Goal: Information Seeking & Learning: Understand process/instructions

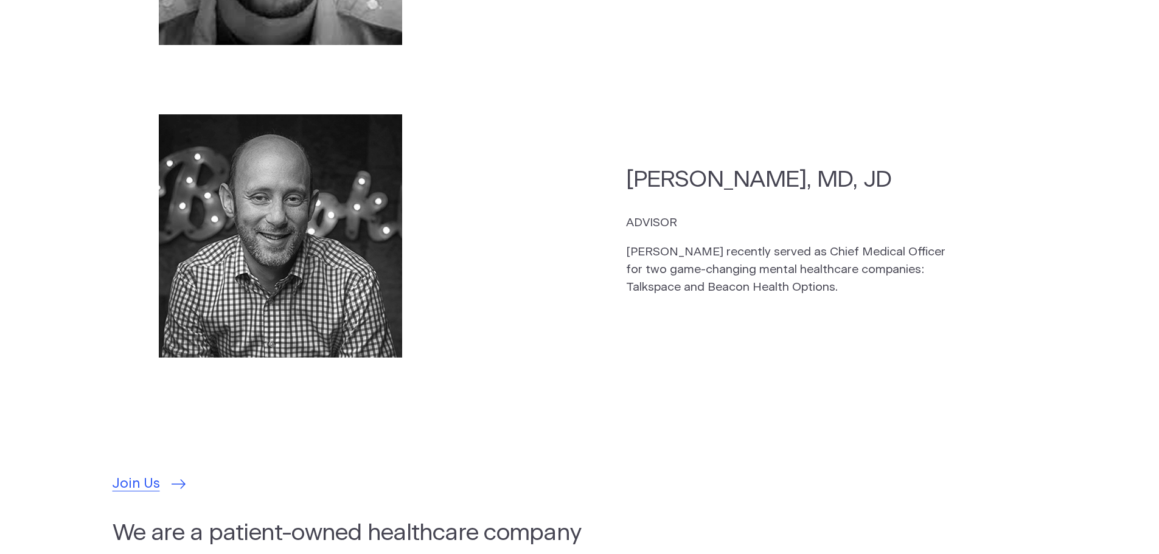
scroll to position [3469, 0]
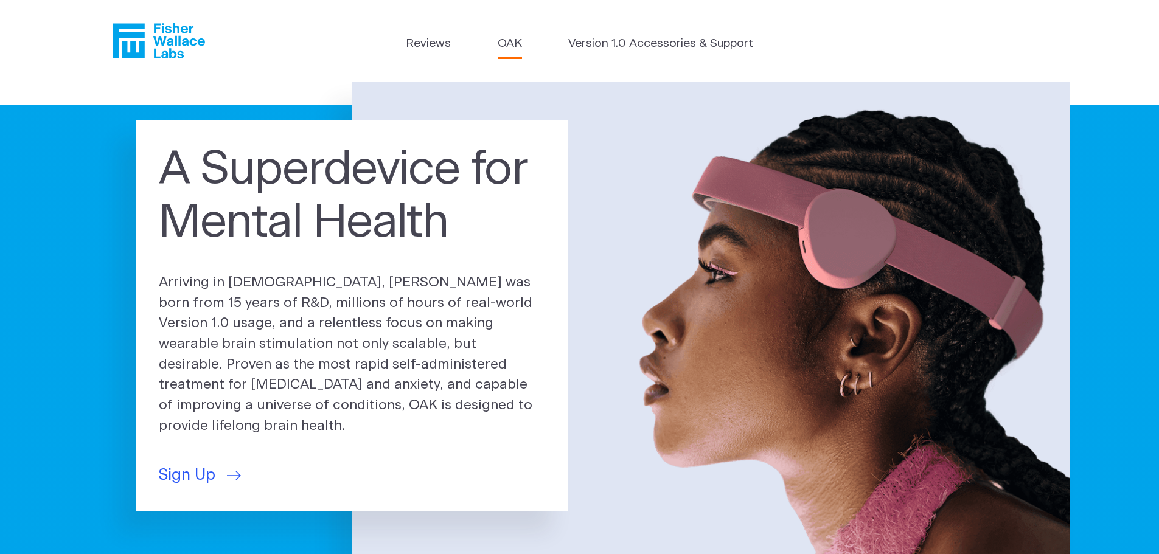
click at [511, 43] on link "OAK" at bounding box center [510, 44] width 24 height 18
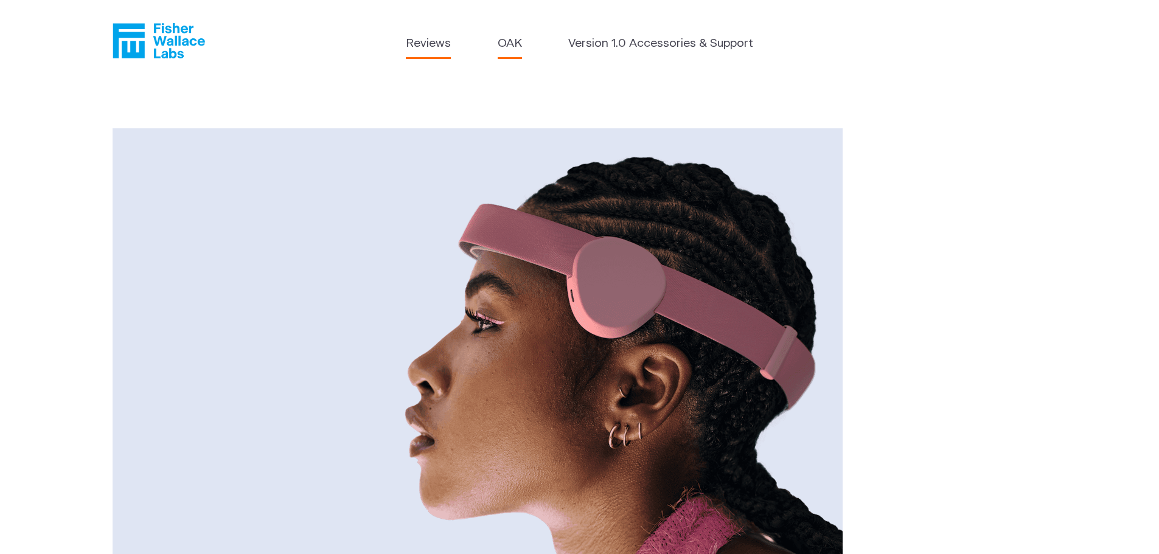
click at [431, 50] on link "Reviews" at bounding box center [428, 44] width 45 height 18
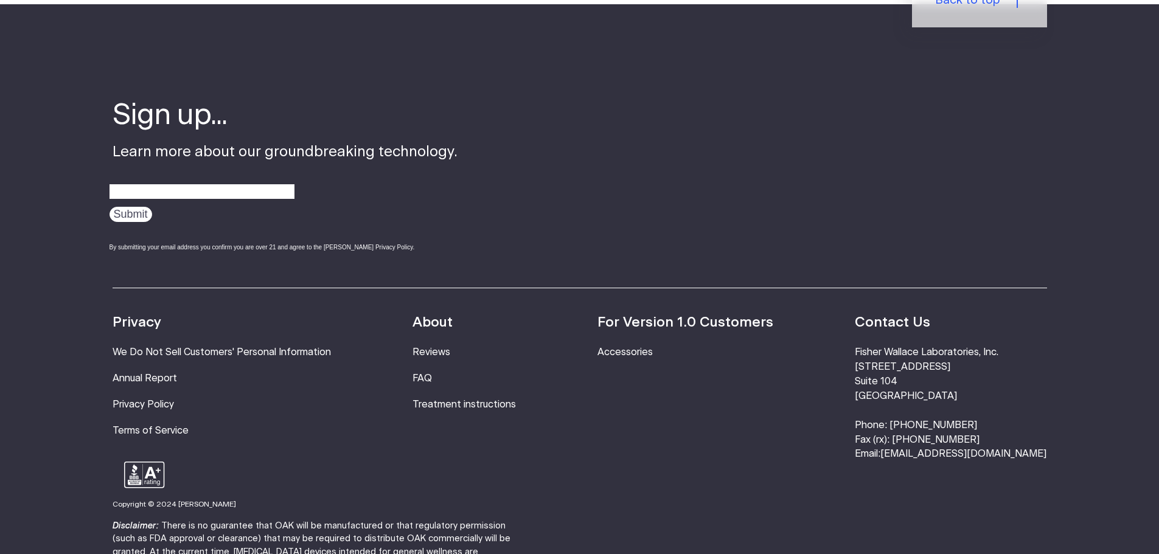
scroll to position [1582, 0]
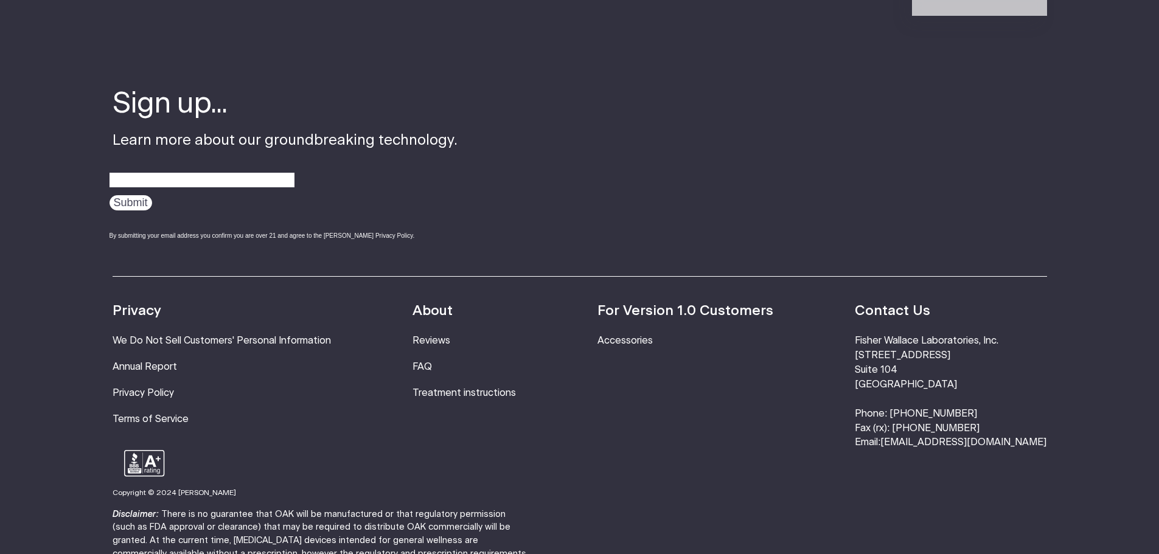
click at [513, 386] on li "Treatment instructions" at bounding box center [464, 393] width 103 height 15
click at [508, 388] on link "Treatment instructions" at bounding box center [464, 393] width 103 height 10
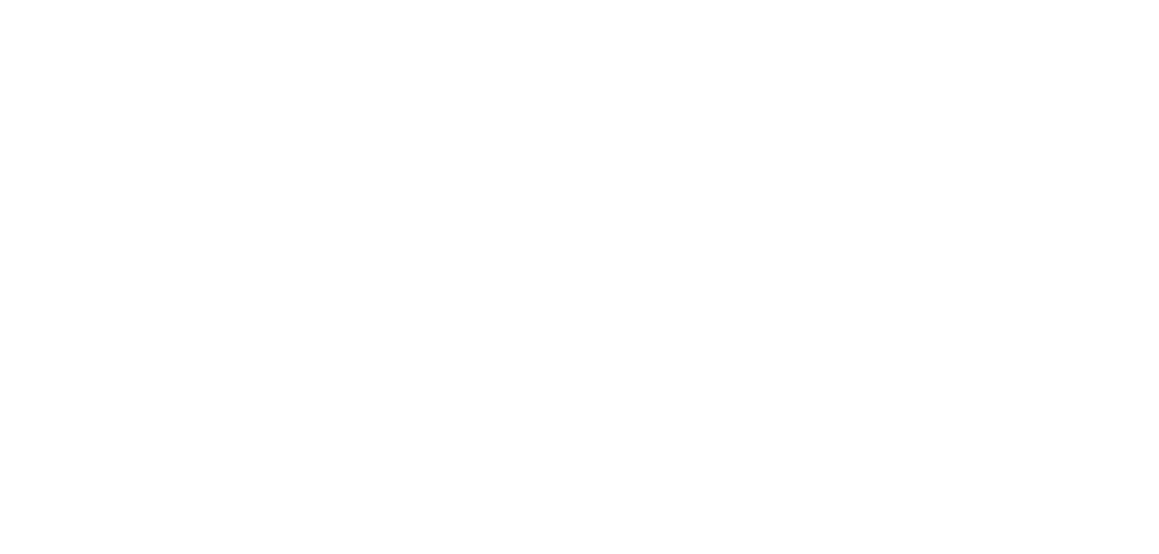
scroll to position [365, 0]
